Goal: Information Seeking & Learning: Learn about a topic

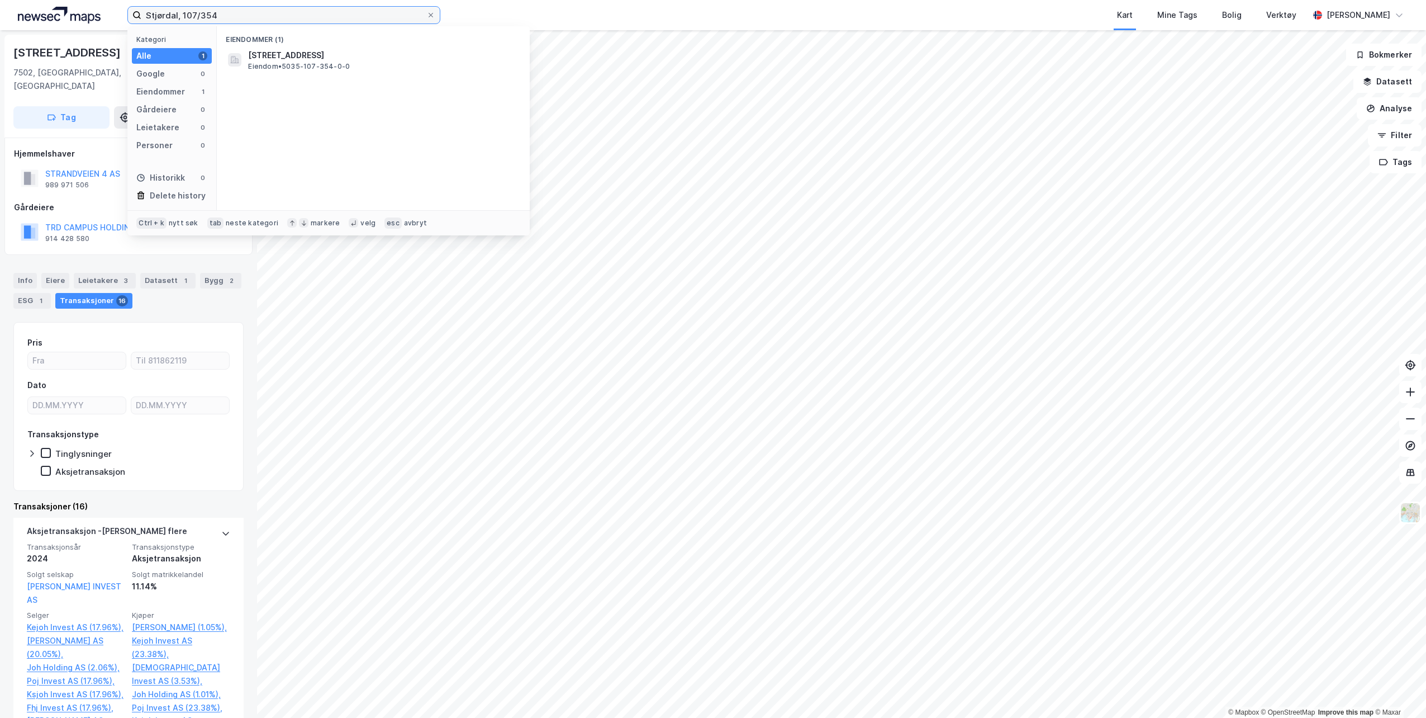
drag, startPoint x: 227, startPoint y: 15, endPoint x: 29, endPoint y: 20, distance: 198.5
click at [29, 20] on div "Stjørdal, 107/354 Kategori Alle 1 Google 0 Eiendommer 1 Gårdeiere 0 Leietakere …" at bounding box center [713, 15] width 1426 height 30
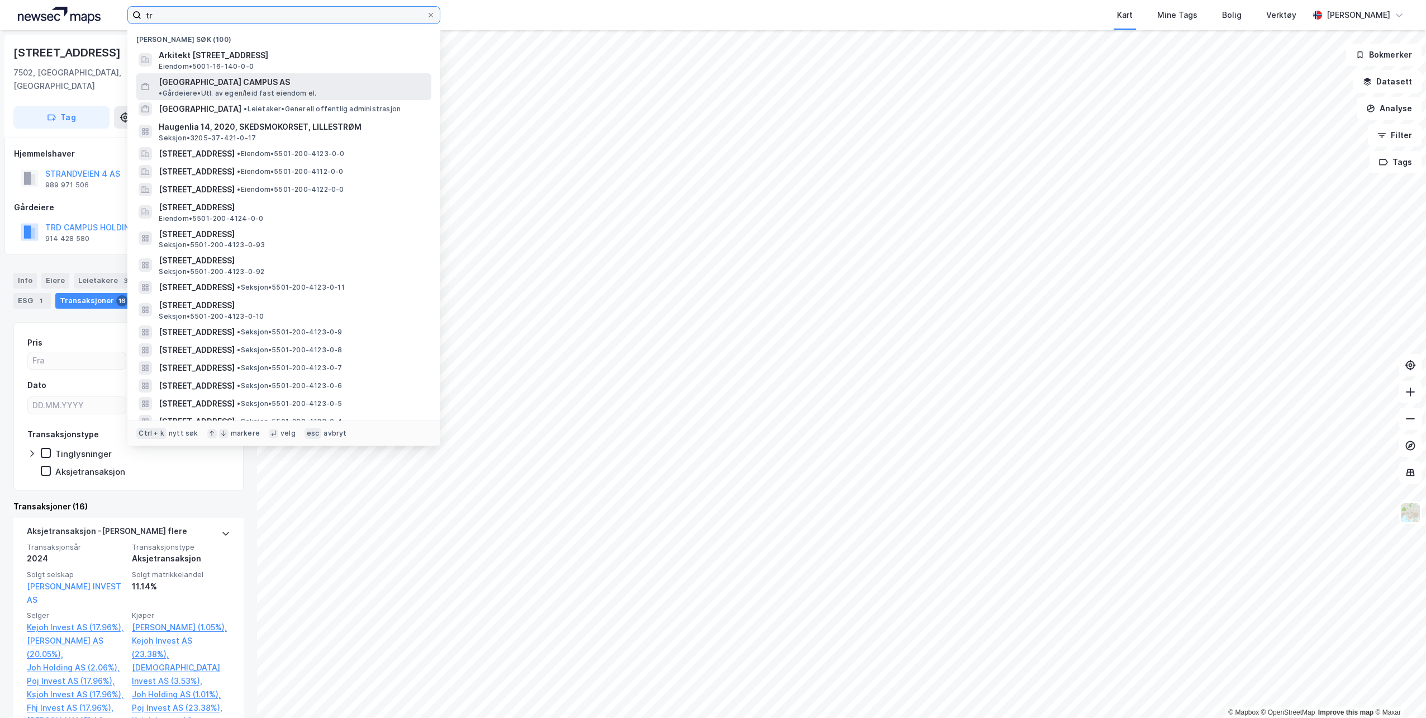
type input "tr"
click at [164, 77] on span "[GEOGRAPHIC_DATA] CAMPUS AS" at bounding box center [224, 81] width 131 height 13
